Goal: Information Seeking & Learning: Learn about a topic

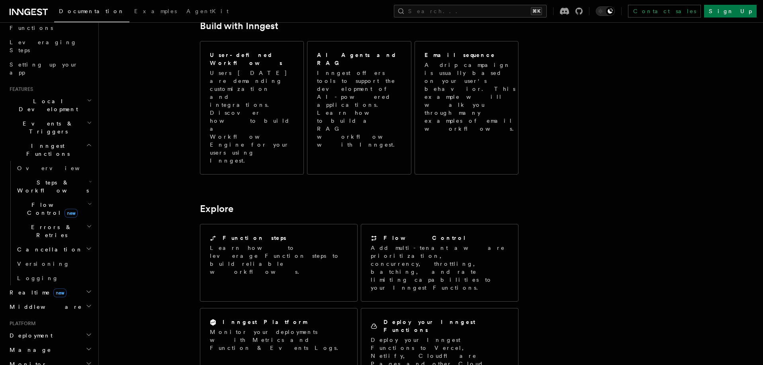
scroll to position [386, 0]
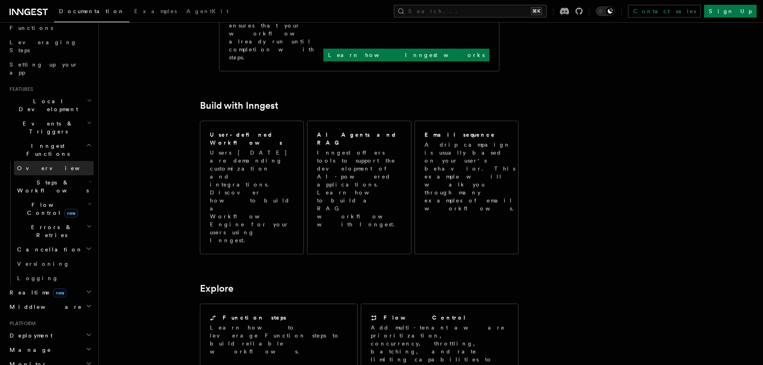
click at [42, 161] on link "Overview" at bounding box center [54, 168] width 80 height 14
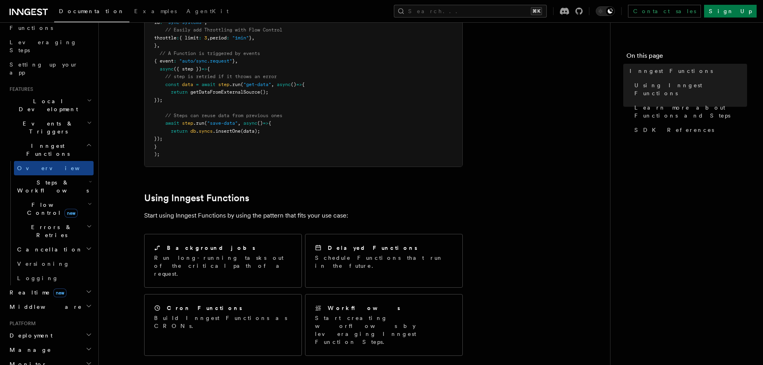
scroll to position [170, 0]
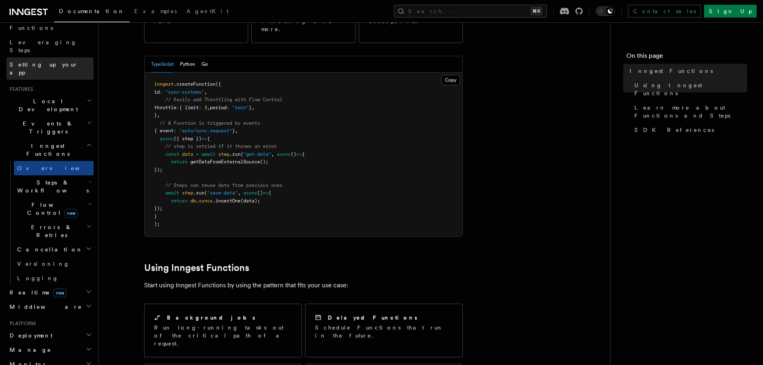
click at [47, 61] on span "Setting up your app" at bounding box center [44, 68] width 68 height 14
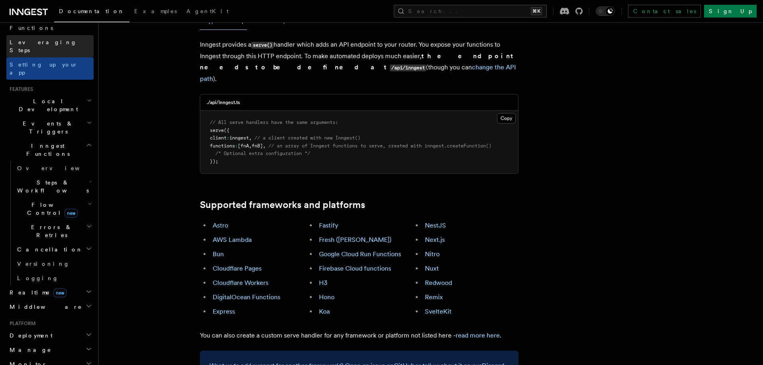
scroll to position [115, 0]
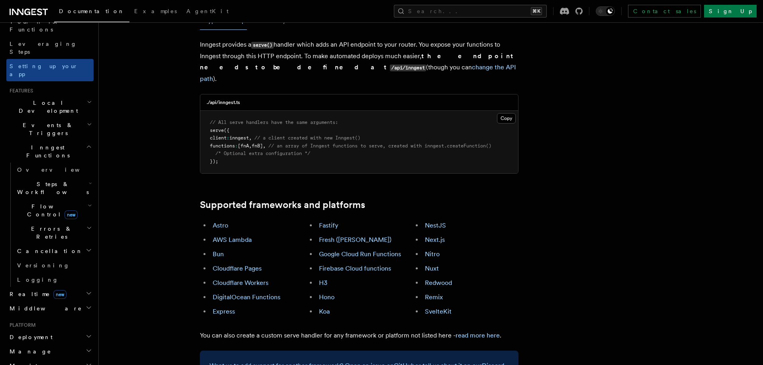
click at [54, 99] on span "Local Development" at bounding box center [46, 107] width 80 height 16
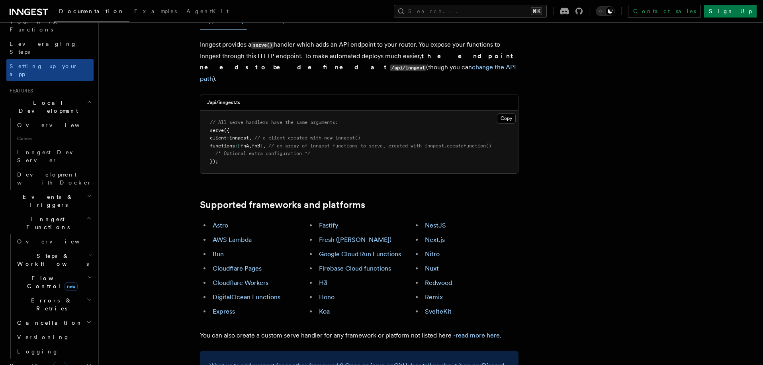
click at [54, 99] on span "Local Development" at bounding box center [46, 107] width 80 height 16
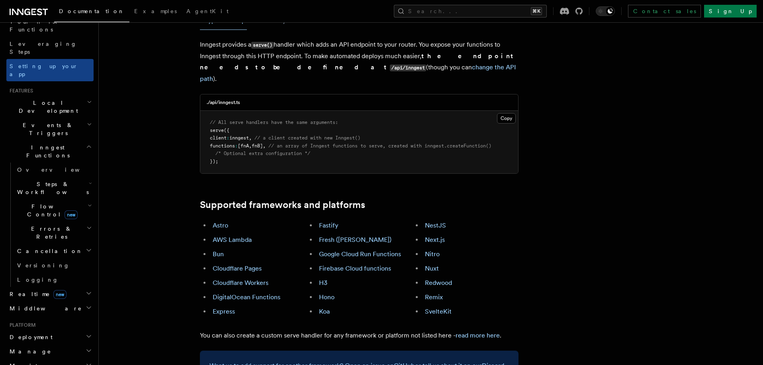
click at [50, 118] on h2 "Events & Triggers" at bounding box center [49, 129] width 87 height 22
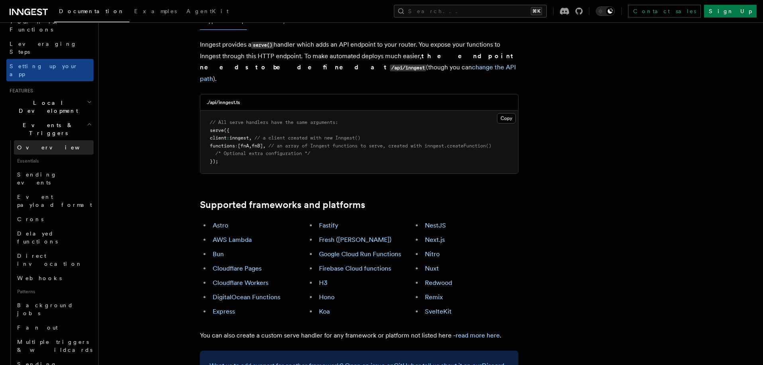
click at [43, 140] on link "Overview" at bounding box center [54, 147] width 80 height 14
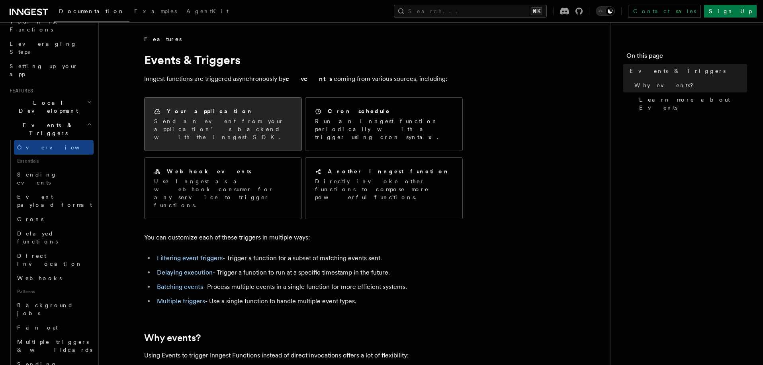
click at [185, 125] on p "Send an event from your application’s backend with the Inngest SDK." at bounding box center [223, 129] width 138 height 24
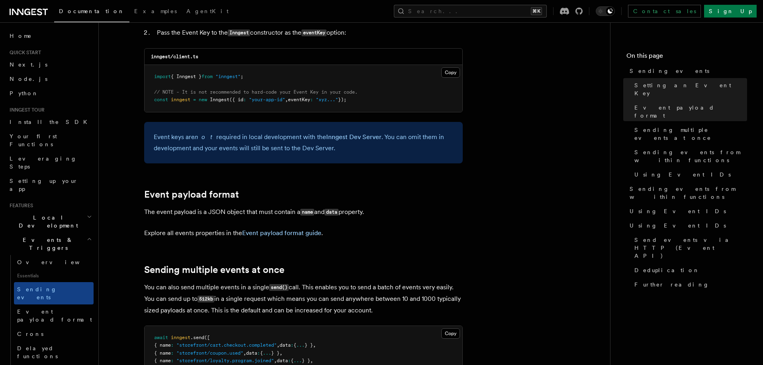
scroll to position [697, 0]
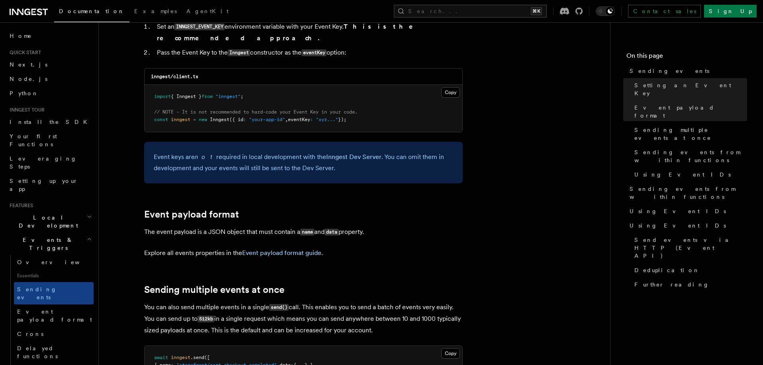
click at [293, 117] on span "eventKey" at bounding box center [299, 120] width 22 height 6
click at [294, 117] on span "eventKey" at bounding box center [299, 120] width 22 height 6
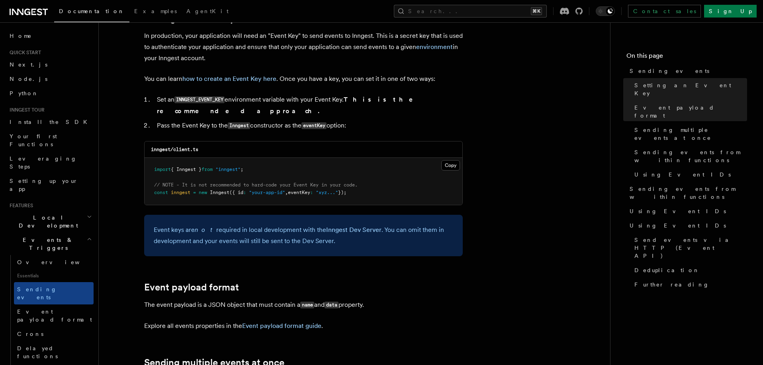
scroll to position [625, 0]
drag, startPoint x: 288, startPoint y: 94, endPoint x: 327, endPoint y: 94, distance: 39.4
click at [327, 94] on li "Set an INNGEST_EVENT_KEY environment variable with your Event Key. This is the …" at bounding box center [308, 105] width 308 height 23
